Goal: Task Accomplishment & Management: Complete application form

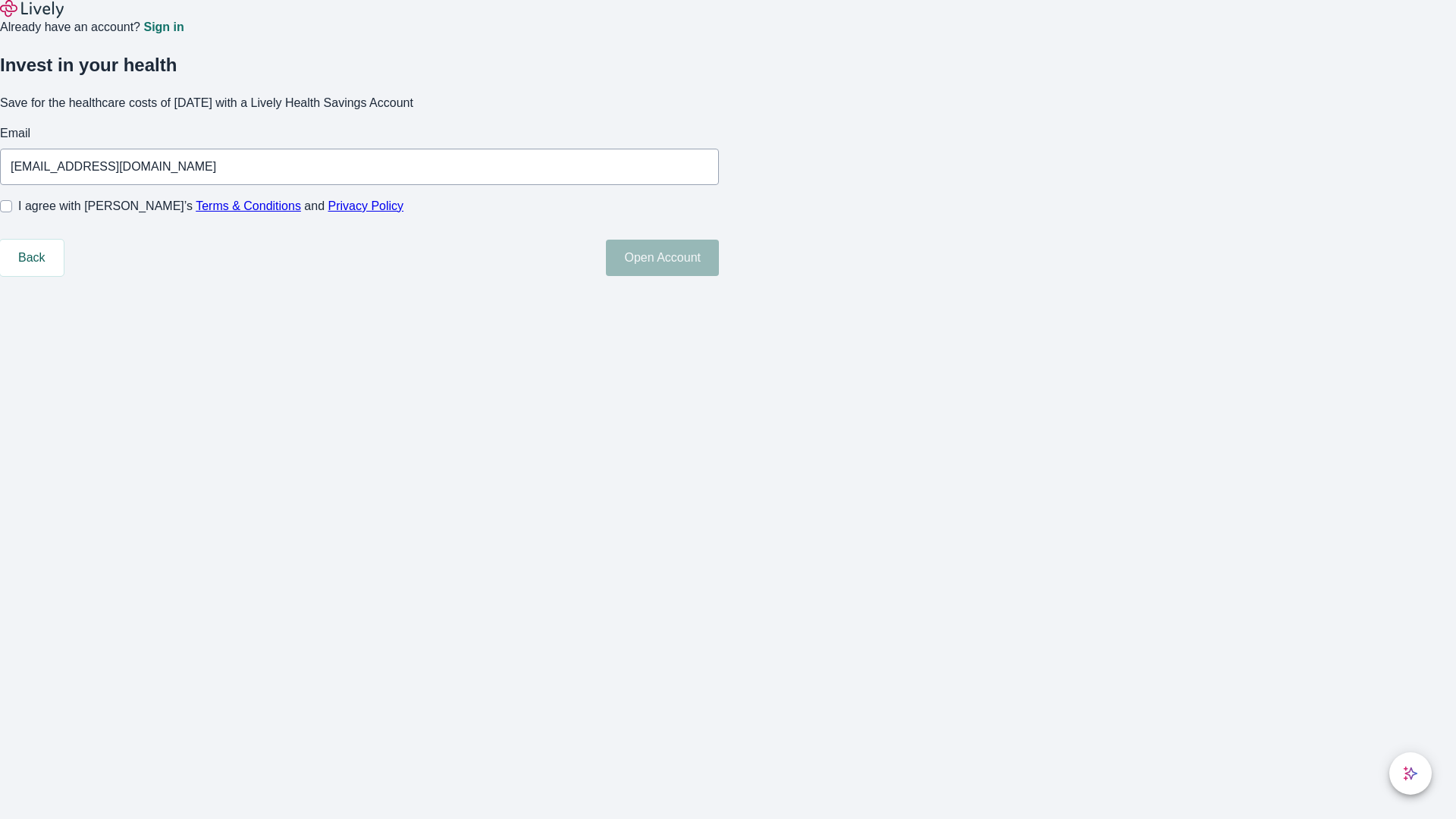
click at [12, 212] on input "I agree with Lively’s Terms & Conditions and Privacy Policy" at bounding box center [6, 206] width 12 height 12
checkbox input "true"
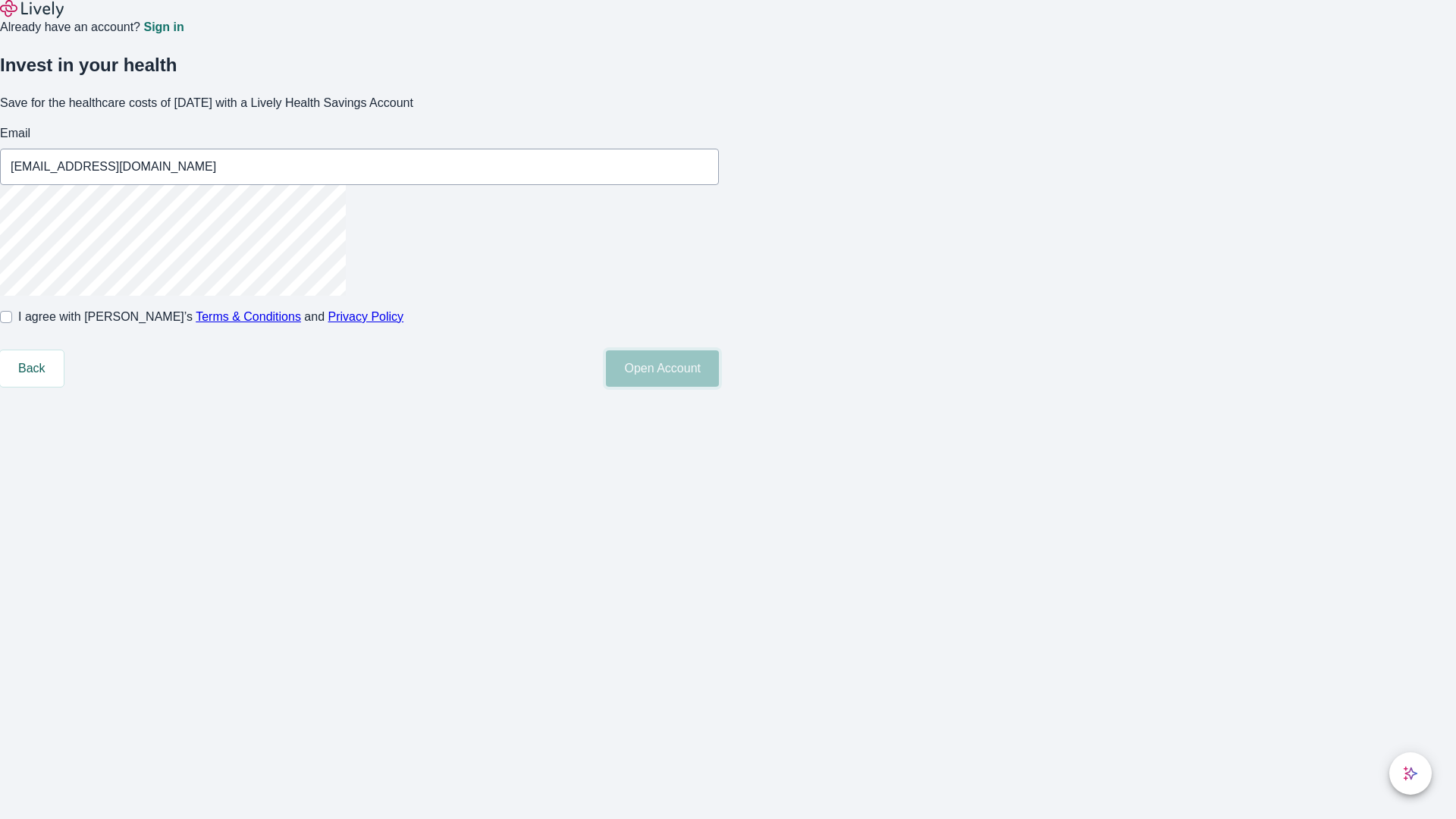
click at [719, 387] on button "Open Account" at bounding box center [663, 369] width 113 height 36
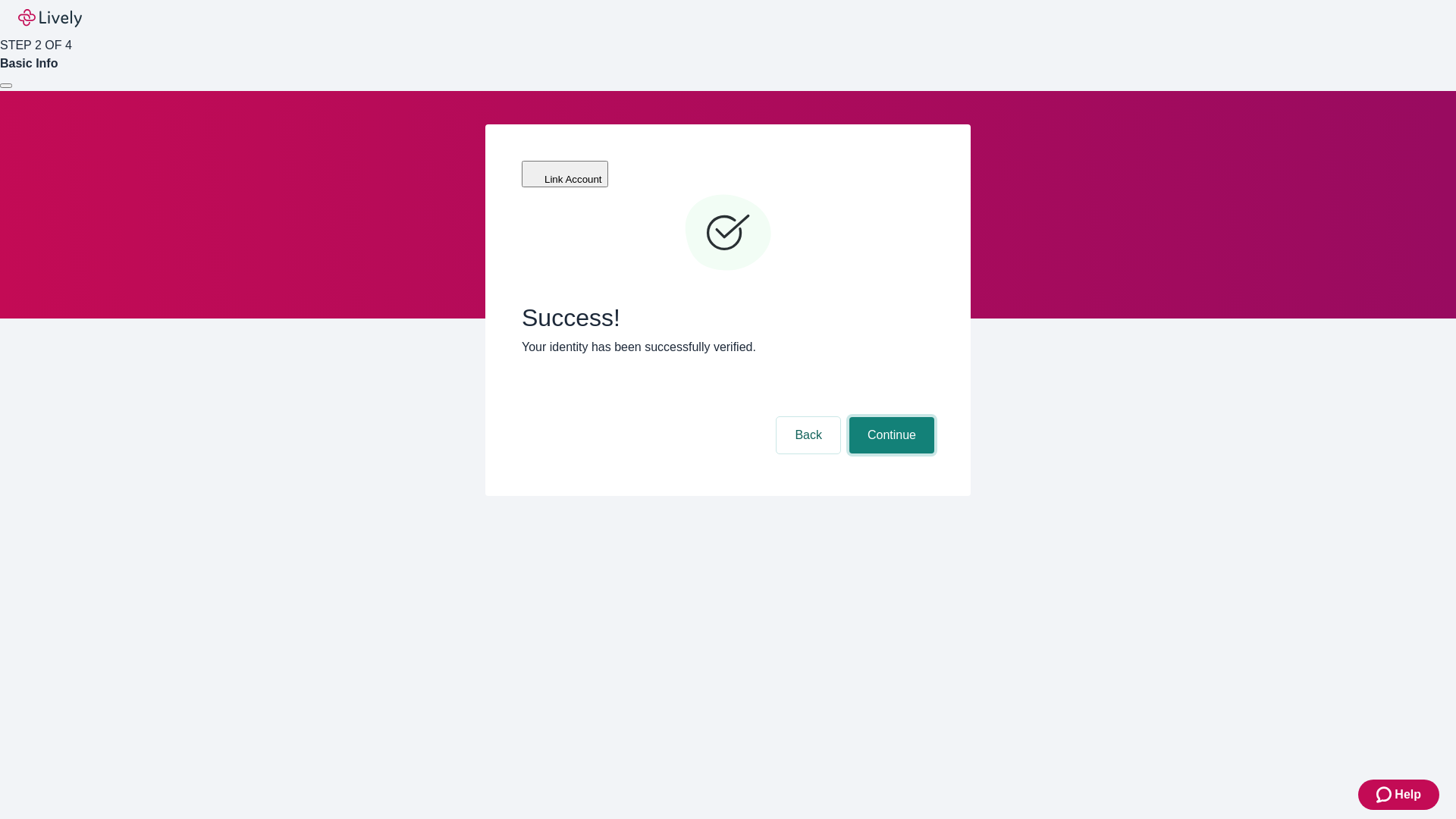
click at [889, 417] on button "Continue" at bounding box center [892, 434] width 85 height 36
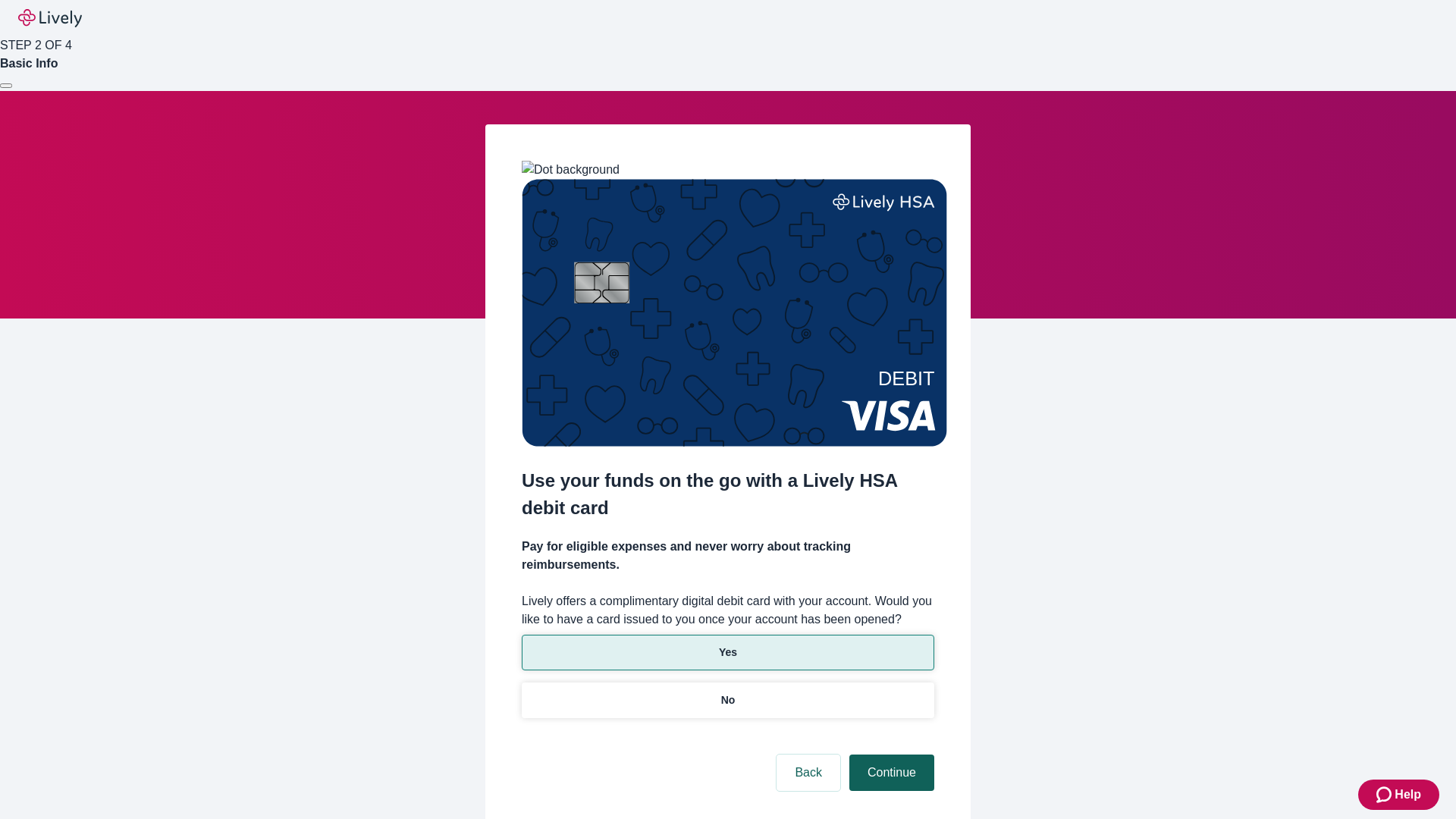
click at [727, 645] on p "Yes" at bounding box center [728, 652] width 19 height 16
click at [889, 755] on button "Continue" at bounding box center [892, 773] width 85 height 36
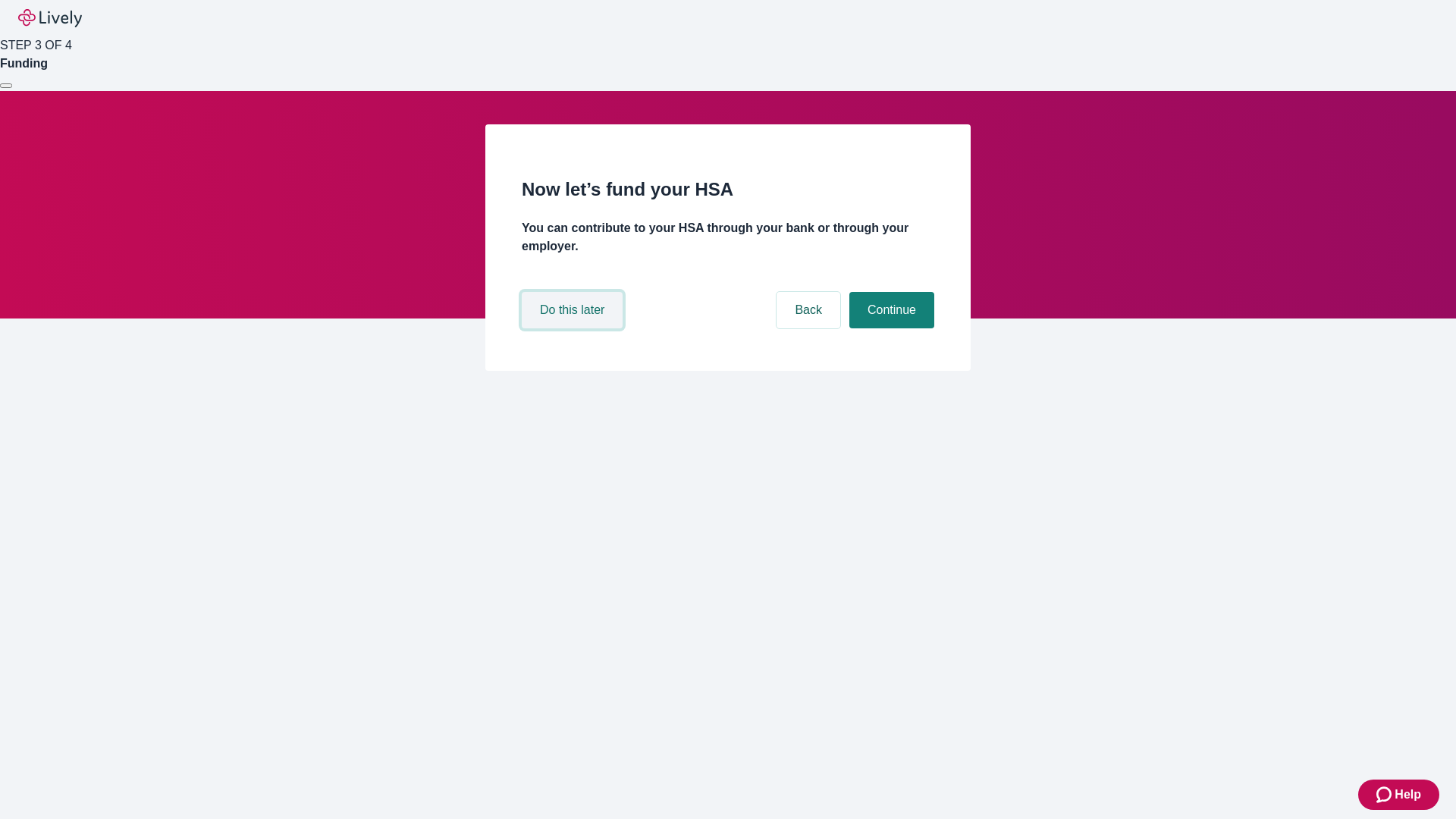
click at [574, 328] on button "Do this later" at bounding box center [571, 309] width 101 height 36
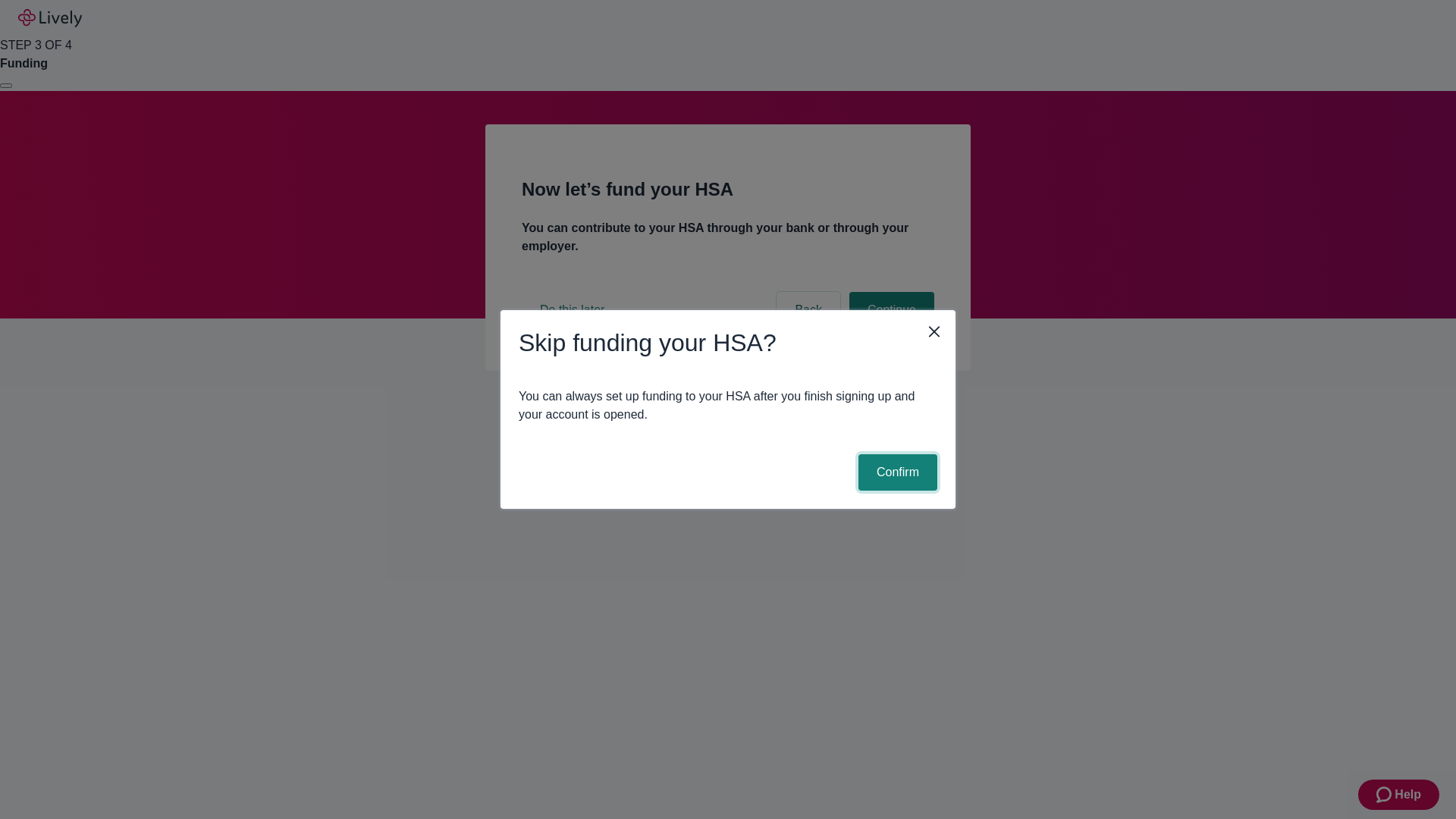
click at [896, 472] on button "Confirm" at bounding box center [897, 472] width 79 height 36
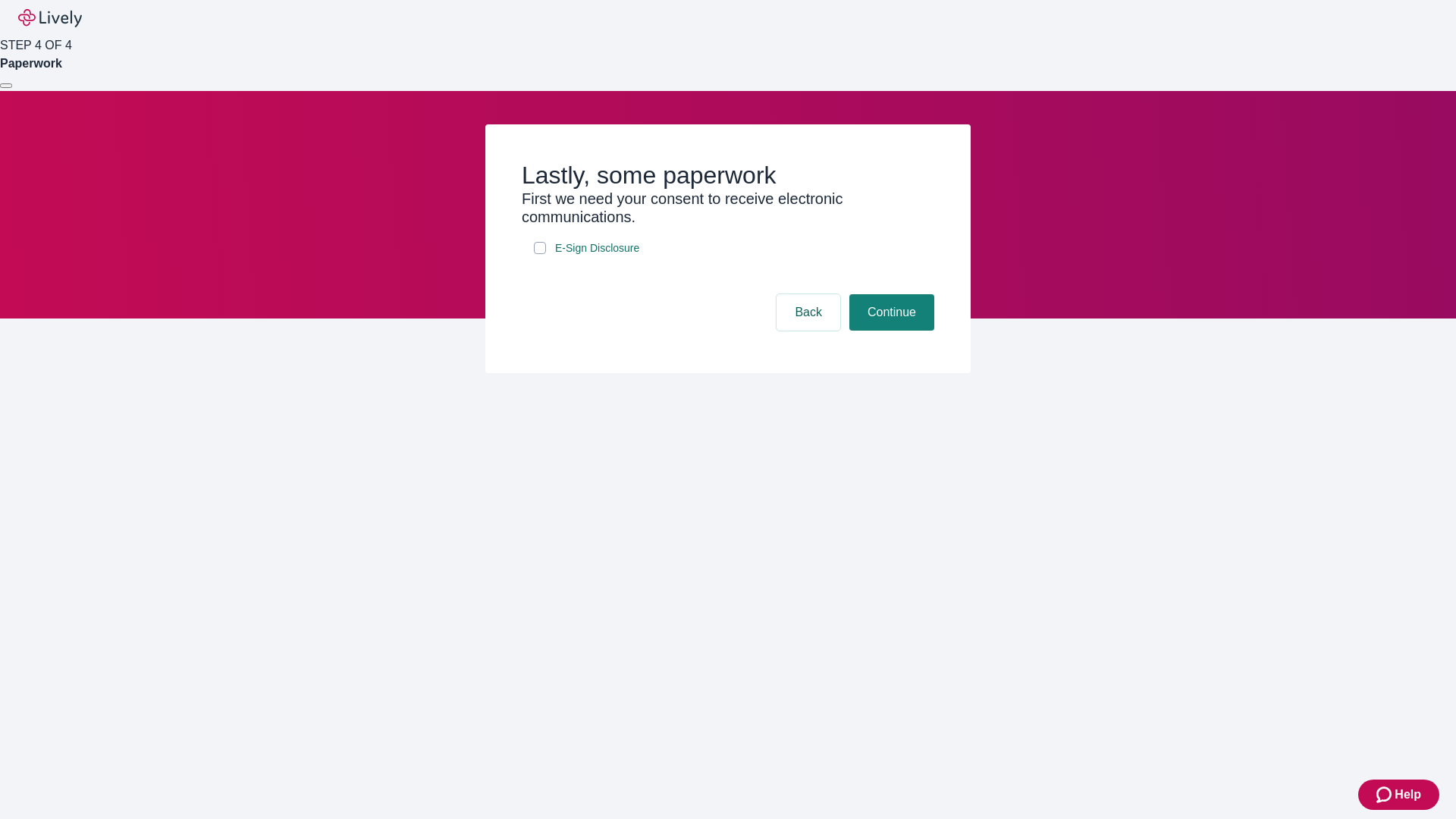
click at [540, 254] on input "E-Sign Disclosure" at bounding box center [540, 248] width 12 height 12
checkbox input "true"
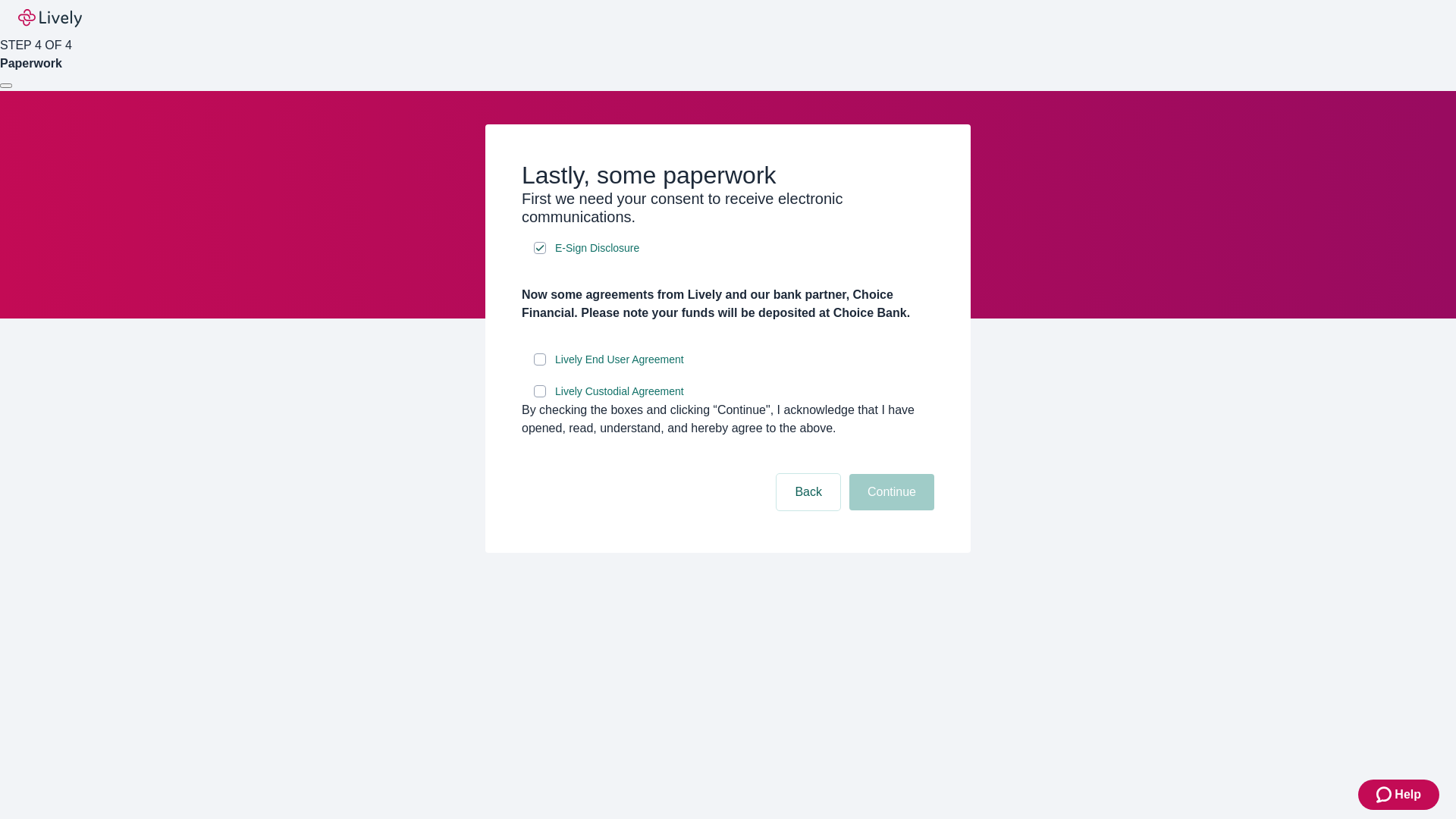
click at [540, 365] on input "Lively End User Agreement" at bounding box center [540, 359] width 12 height 12
checkbox input "true"
click at [540, 397] on input "Lively Custodial Agreement" at bounding box center [540, 391] width 12 height 12
checkbox input "true"
click at [889, 511] on button "Continue" at bounding box center [892, 492] width 85 height 36
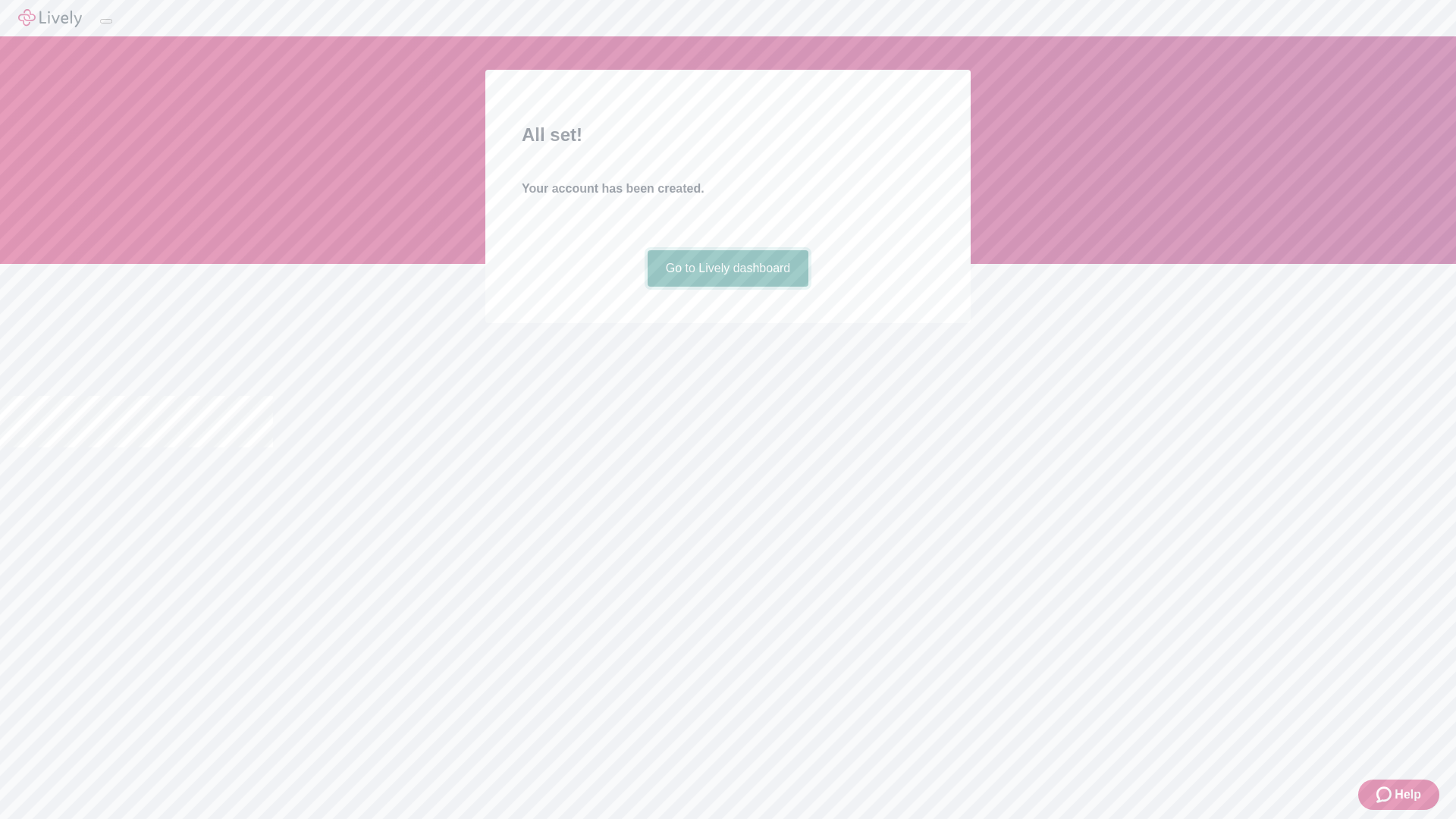
click at [727, 287] on link "Go to Lively dashboard" at bounding box center [728, 268] width 161 height 36
